Goal: Contribute content

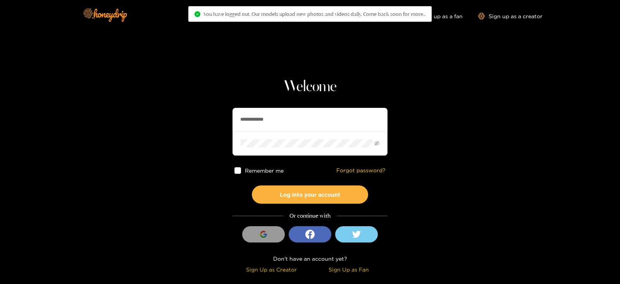
drag, startPoint x: 277, startPoint y: 113, endPoint x: 197, endPoint y: 118, distance: 80.8
click at [197, 118] on section "**********" at bounding box center [310, 138] width 620 height 276
click at [252, 185] on button "Log into your account" at bounding box center [310, 194] width 116 height 18
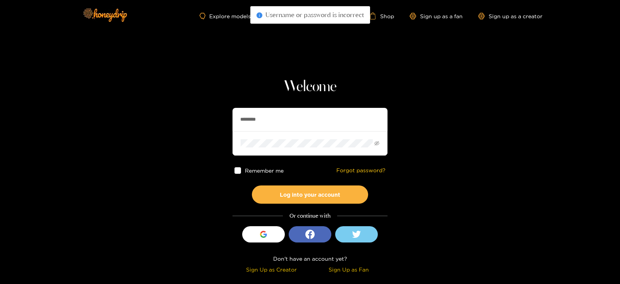
type input "********"
click at [252, 185] on button "Log into your account" at bounding box center [310, 194] width 116 height 18
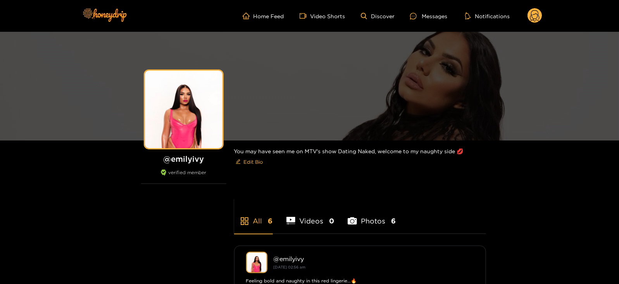
click at [527, 27] on div "Home Feed Video Shorts Discover Messages Notifications 0 videos discover messag…" at bounding box center [309, 16] width 465 height 32
click at [533, 20] on icon at bounding box center [535, 17] width 9 height 14
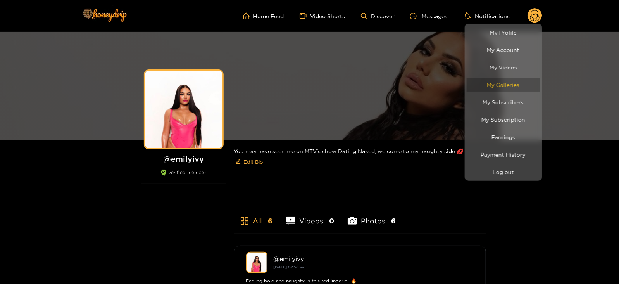
click at [492, 84] on link "My Galleries" at bounding box center [504, 85] width 74 height 14
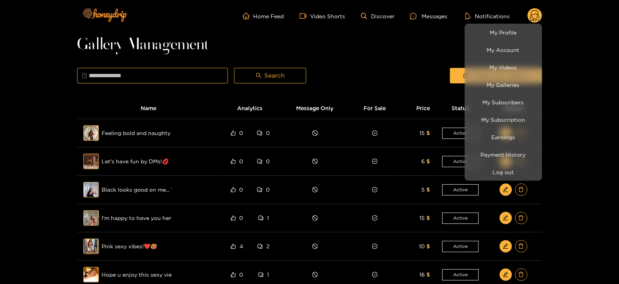
click at [434, 51] on div at bounding box center [309, 142] width 619 height 284
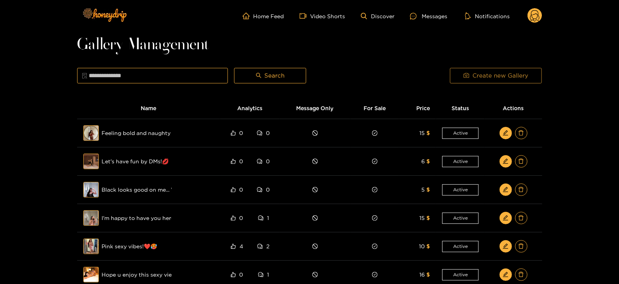
click at [461, 69] on button "Create new Gallery" at bounding box center [496, 76] width 92 height 16
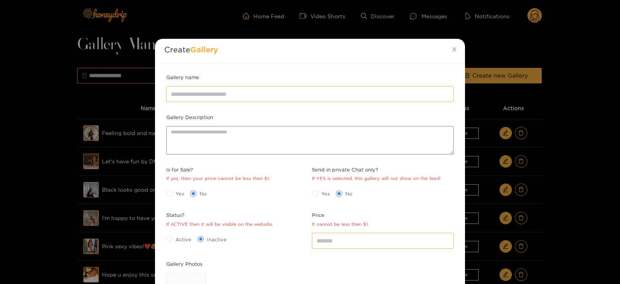
scroll to position [112, 0]
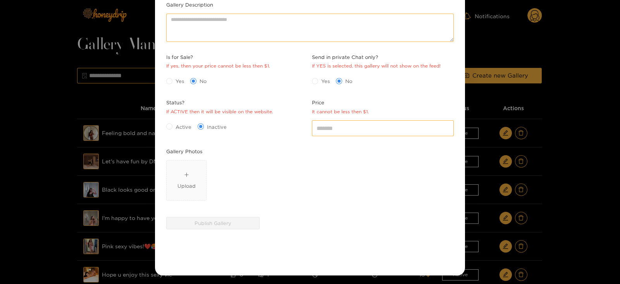
click at [199, 154] on label "Gallery Photos" at bounding box center [184, 151] width 36 height 8
click at [195, 166] on span "Upload" at bounding box center [187, 181] width 40 height 40
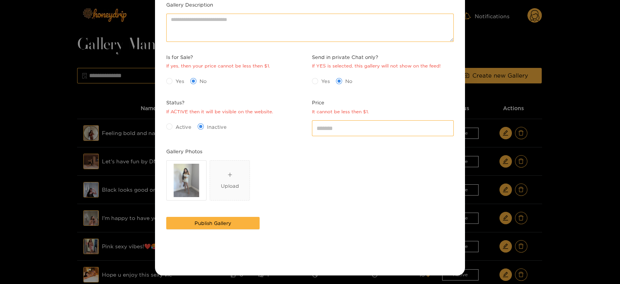
click at [176, 124] on span "Active" at bounding box center [184, 127] width 22 height 8
click at [348, 140] on div "Price It cannot be less then $1. *" at bounding box center [383, 123] width 146 height 48
click at [337, 133] on input "*" at bounding box center [383, 128] width 142 height 16
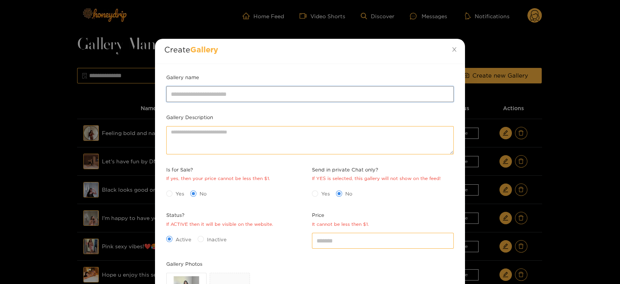
click at [199, 94] on input "Gallery name" at bounding box center [310, 94] width 288 height 16
type input "**********"
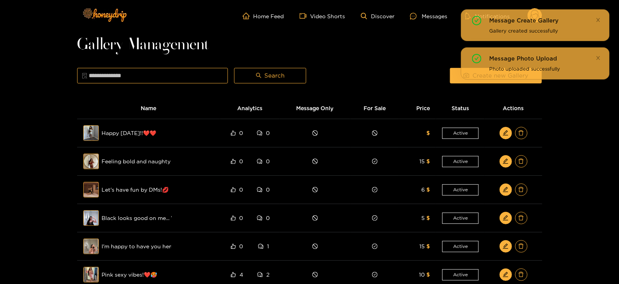
click at [471, 82] on div "Message Create Gallery Gallery created successfully Message Photo Upload Photo …" at bounding box center [535, 47] width 149 height 76
click at [461, 77] on div "Message Create Gallery Gallery created successfully Message Photo Upload Photo …" at bounding box center [535, 44] width 149 height 70
click at [459, 76] on button "Create new Gallery" at bounding box center [496, 76] width 92 height 16
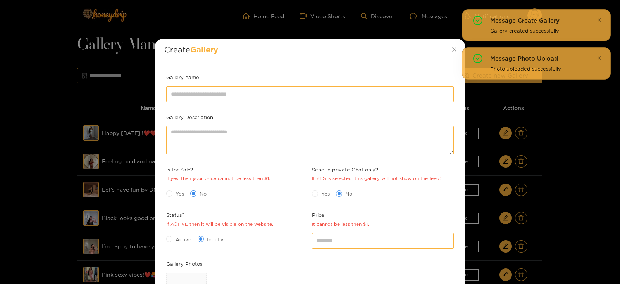
scroll to position [112, 0]
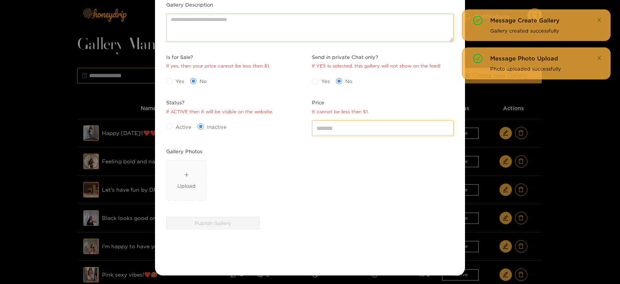
click at [202, 154] on div "Gallery Photos" at bounding box center [310, 152] width 292 height 11
click at [182, 193] on span "Upload" at bounding box center [187, 181] width 40 height 40
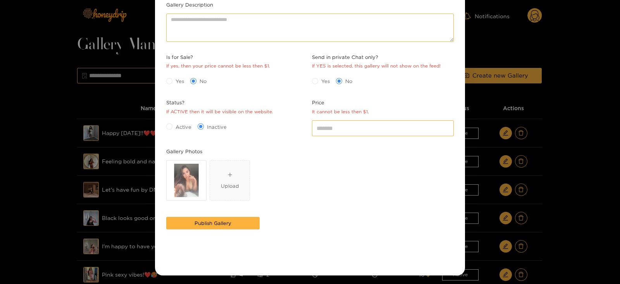
click at [174, 126] on span "Active" at bounding box center [184, 127] width 22 height 8
click at [170, 75] on div "Yes No" at bounding box center [237, 81] width 142 height 12
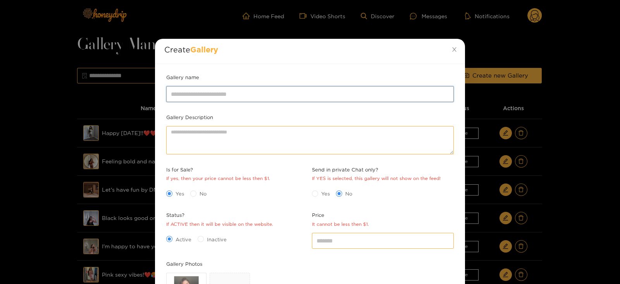
click at [192, 95] on input "Gallery name" at bounding box center [310, 94] width 288 height 16
type input "**********"
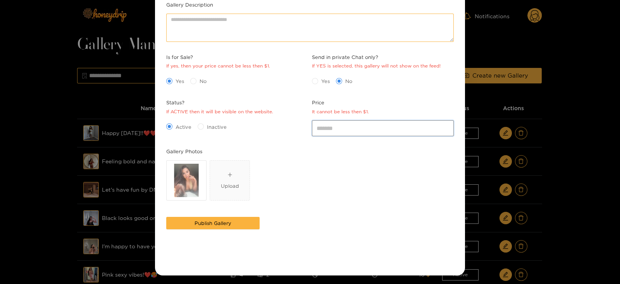
click at [331, 129] on input "*" at bounding box center [383, 128] width 142 height 16
type input "*"
click at [166, 217] on button "Publish Gallery" at bounding box center [212, 223] width 93 height 12
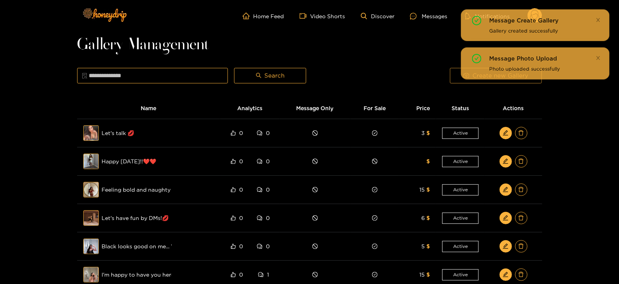
click at [460, 76] on button "Create new Gallery" at bounding box center [496, 76] width 92 height 16
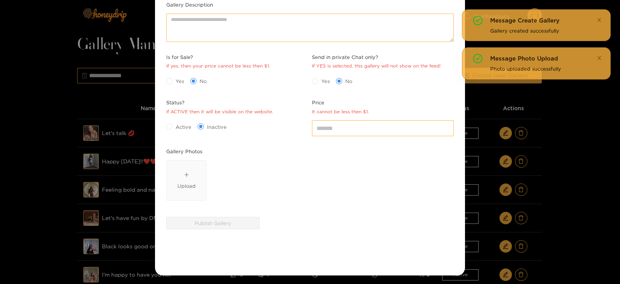
click at [200, 155] on div "Gallery Photos" at bounding box center [310, 152] width 292 height 11
click at [192, 173] on div "Upload" at bounding box center [187, 180] width 18 height 19
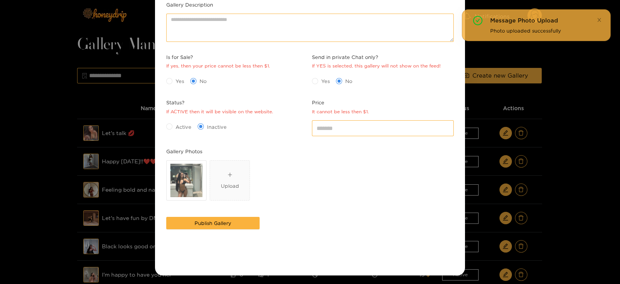
click at [183, 127] on span "Active" at bounding box center [184, 127] width 22 height 8
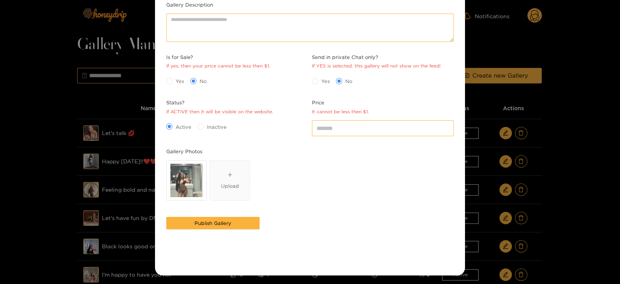
click at [177, 82] on span "Yes" at bounding box center [180, 81] width 15 height 8
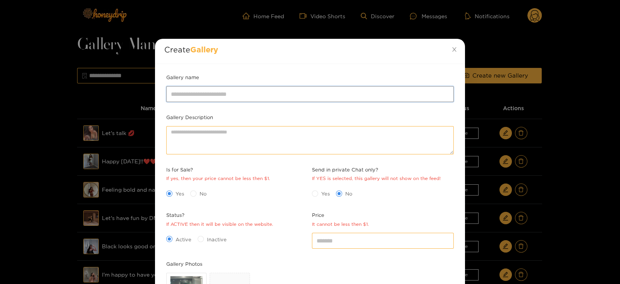
click at [184, 93] on input "Gallery name" at bounding box center [310, 94] width 288 height 16
click at [184, 93] on input "**********" at bounding box center [310, 94] width 288 height 16
type input "**********"
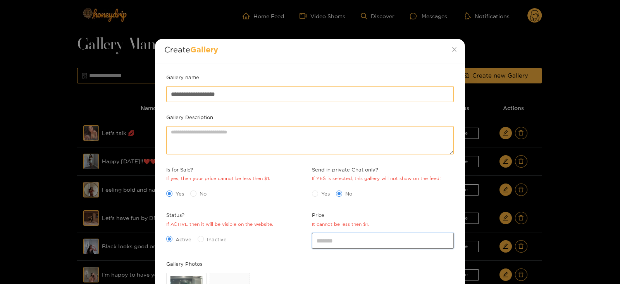
click at [321, 239] on input "*" at bounding box center [383, 241] width 142 height 16
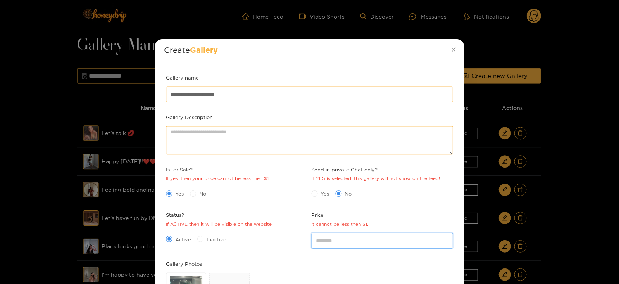
scroll to position [112, 0]
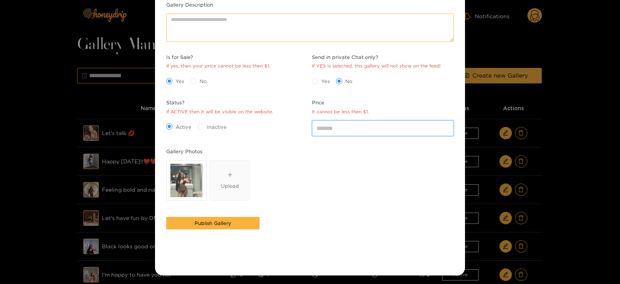
type input "*"
click at [166, 217] on button "Publish Gallery" at bounding box center [212, 223] width 93 height 12
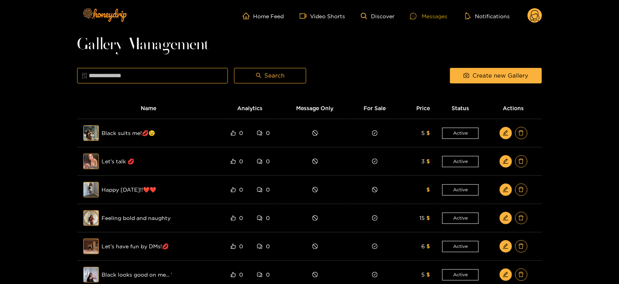
click at [422, 13] on div at bounding box center [416, 16] width 12 height 7
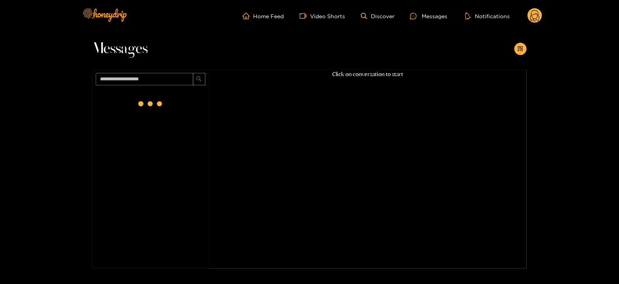
click at [537, 18] on circle at bounding box center [535, 15] width 15 height 15
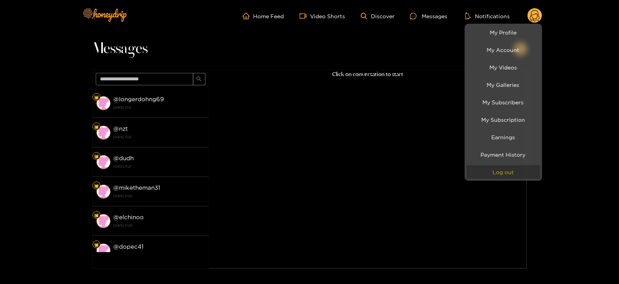
click at [499, 171] on button "Log out" at bounding box center [504, 172] width 74 height 14
